Goal: Use online tool/utility: Utilize a website feature to perform a specific function

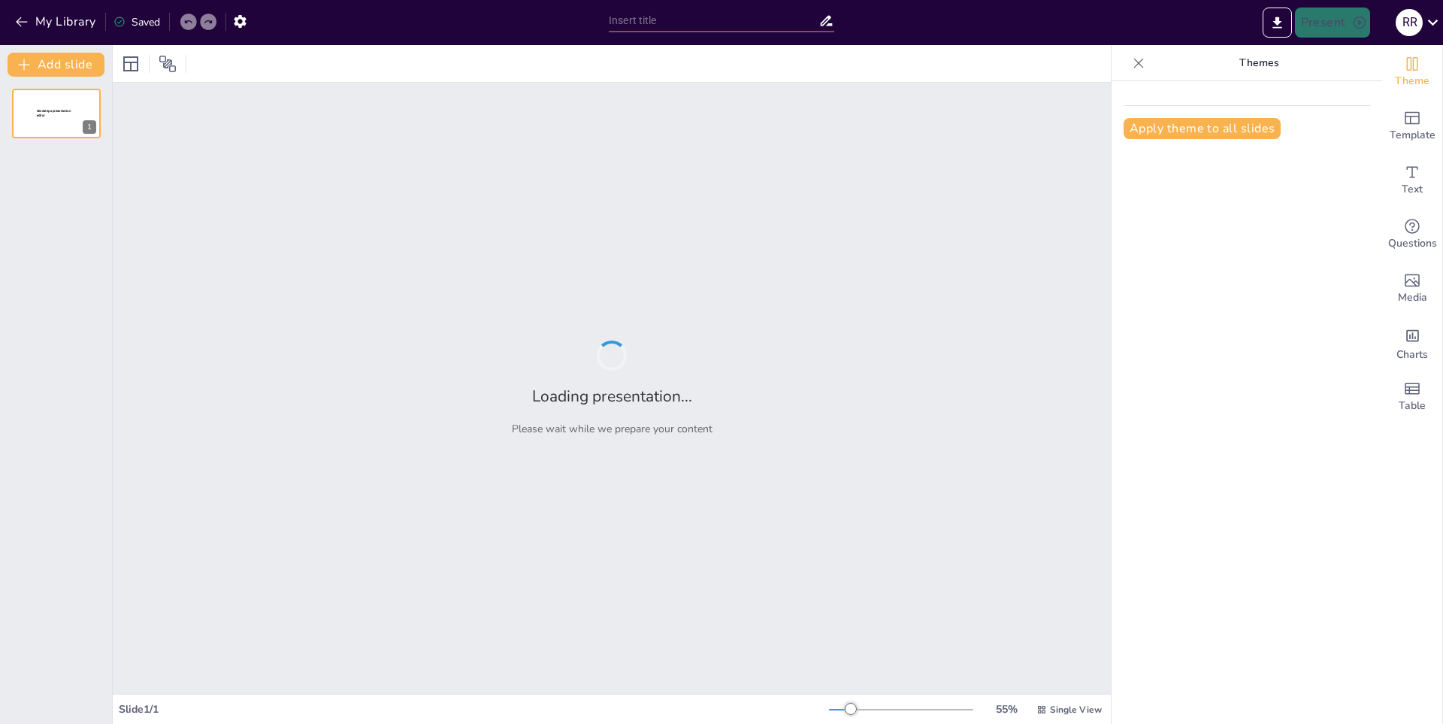
type input "Historia y Fundación de Koenigsegg"
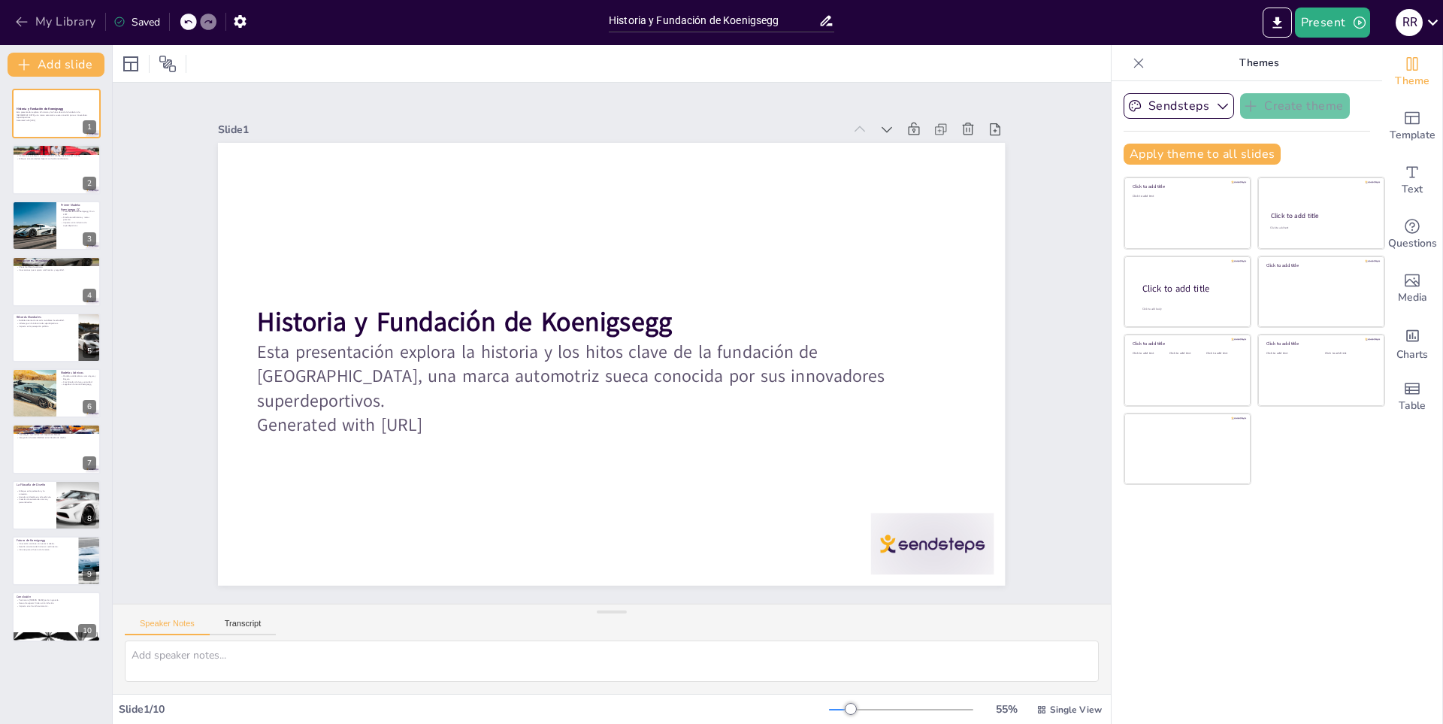
click at [23, 21] on icon "button" at bounding box center [21, 21] width 15 height 15
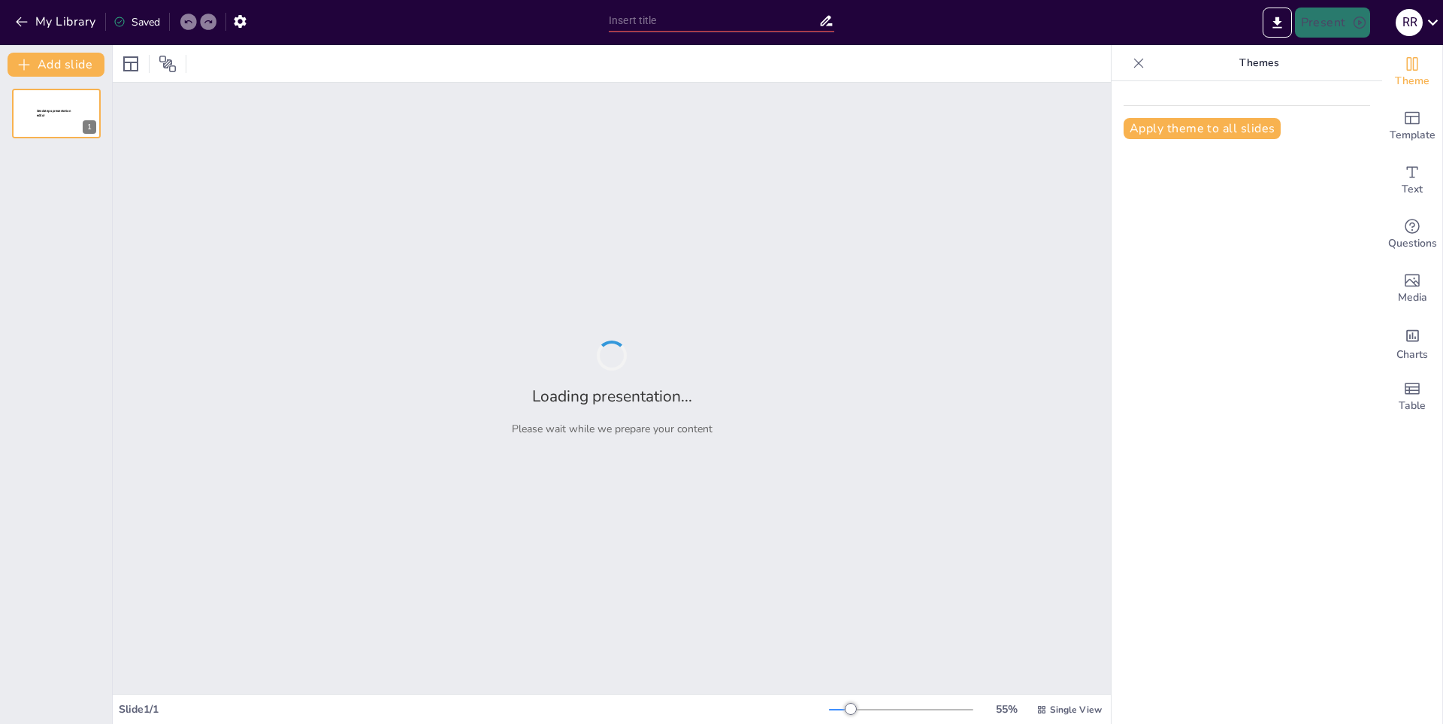
type input "Los Habitantes del Océano: Explorando la Fauna Marina"
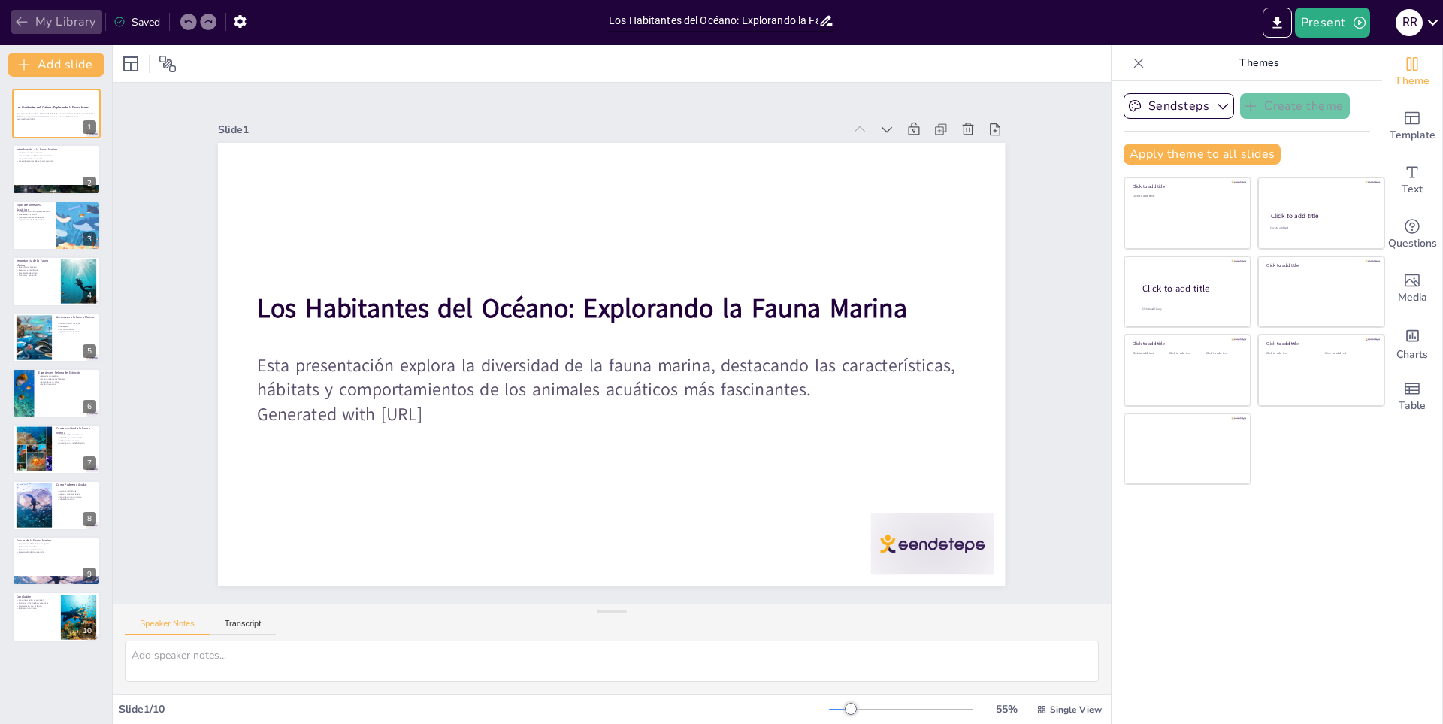
click at [69, 22] on button "My Library" at bounding box center [56, 22] width 91 height 24
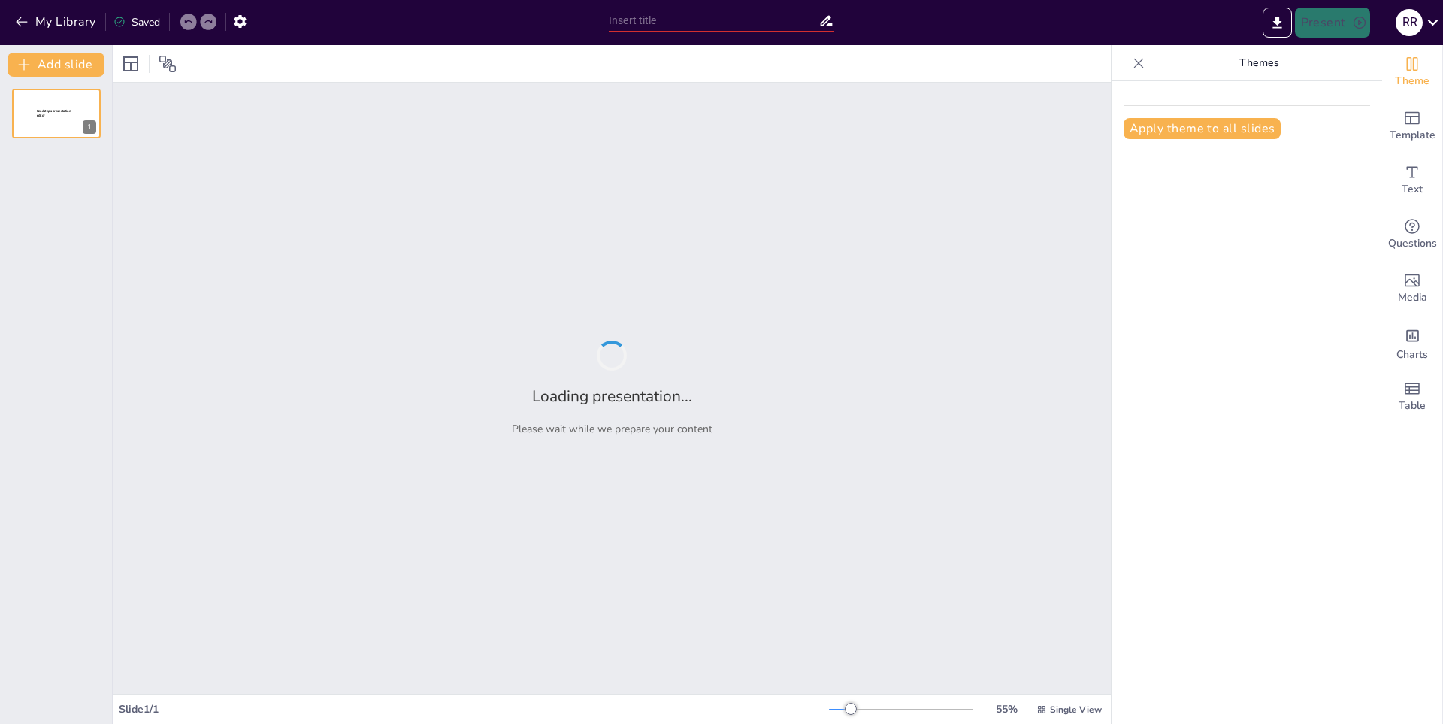
type input "Impacto del Reciclaje en el Medio Ambiente"
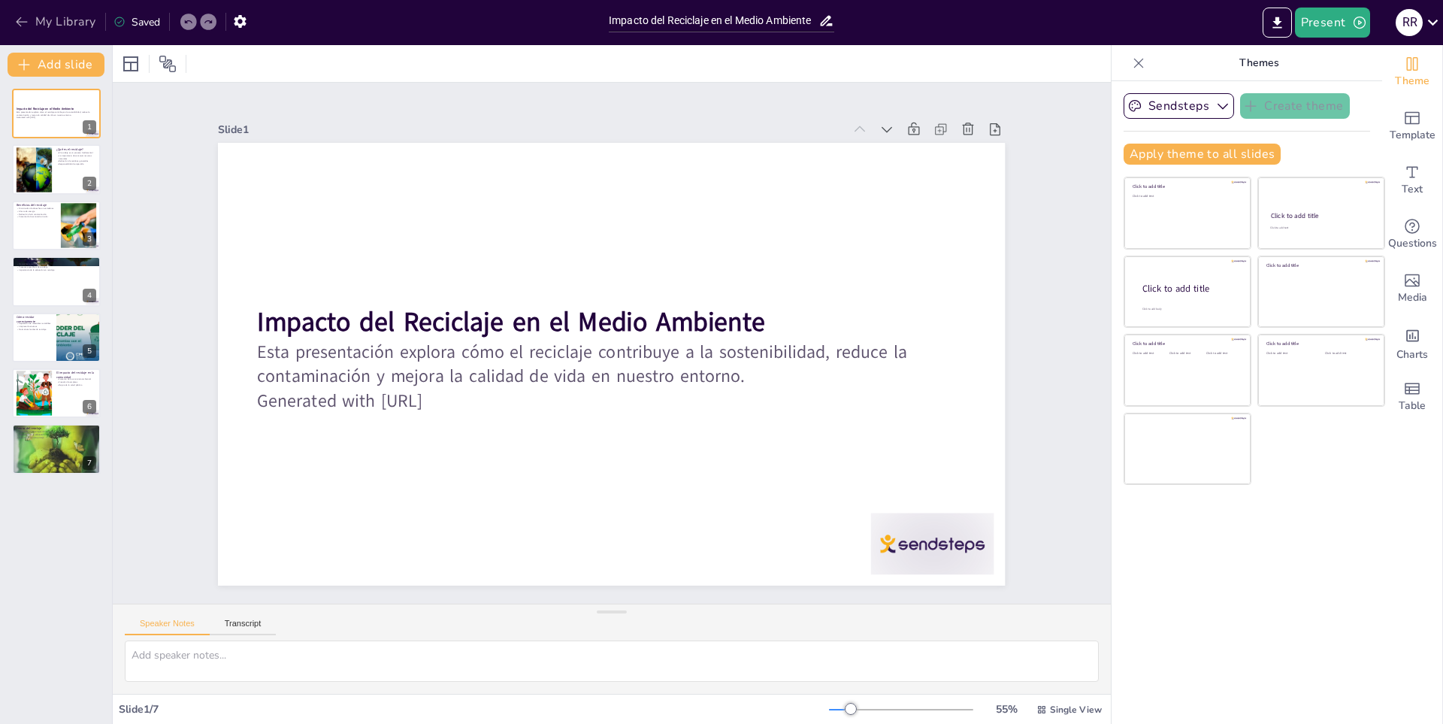
click at [51, 19] on button "My Library" at bounding box center [56, 22] width 91 height 24
